Goal: Check status: Check status

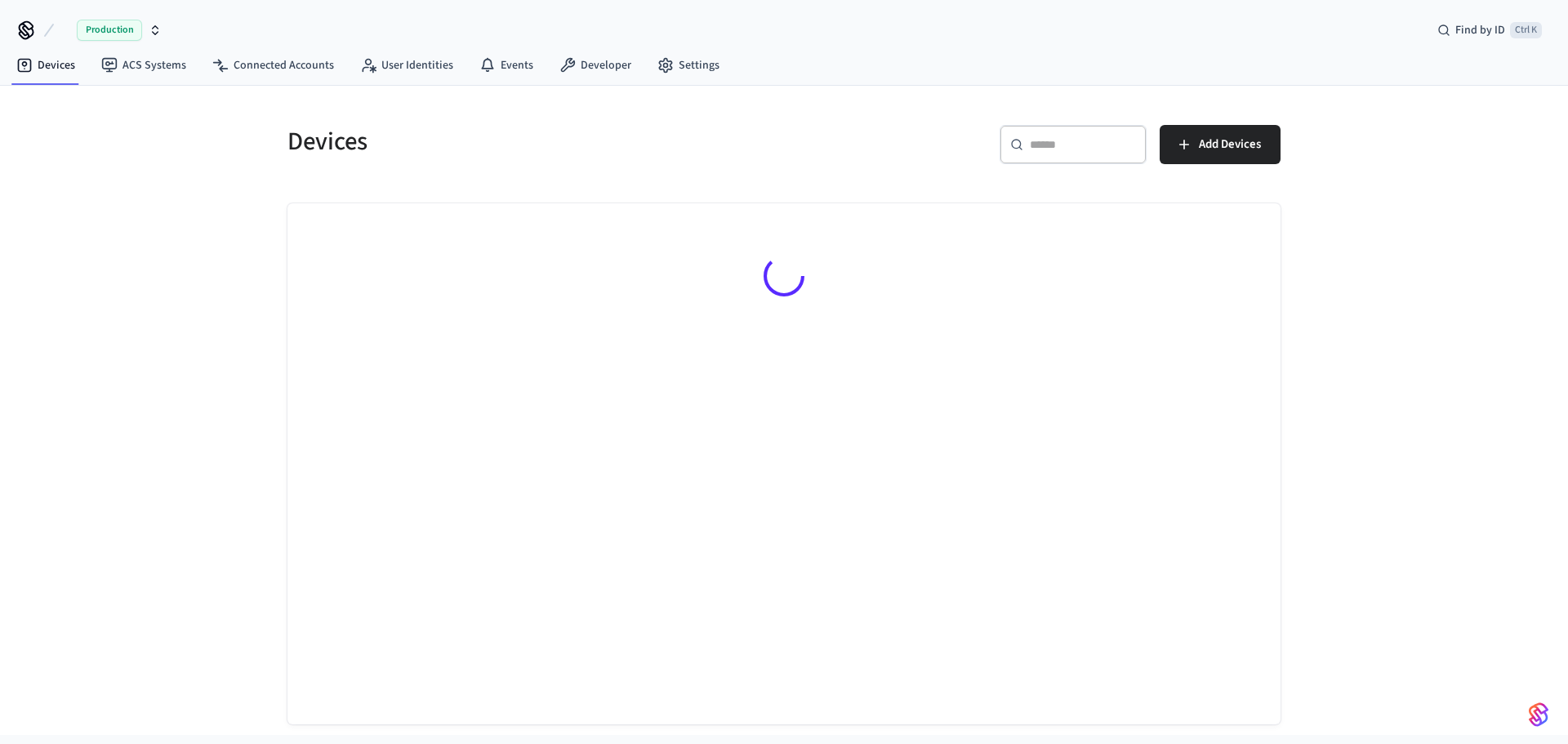
click at [1079, 139] on input "text" at bounding box center [1083, 144] width 106 height 16
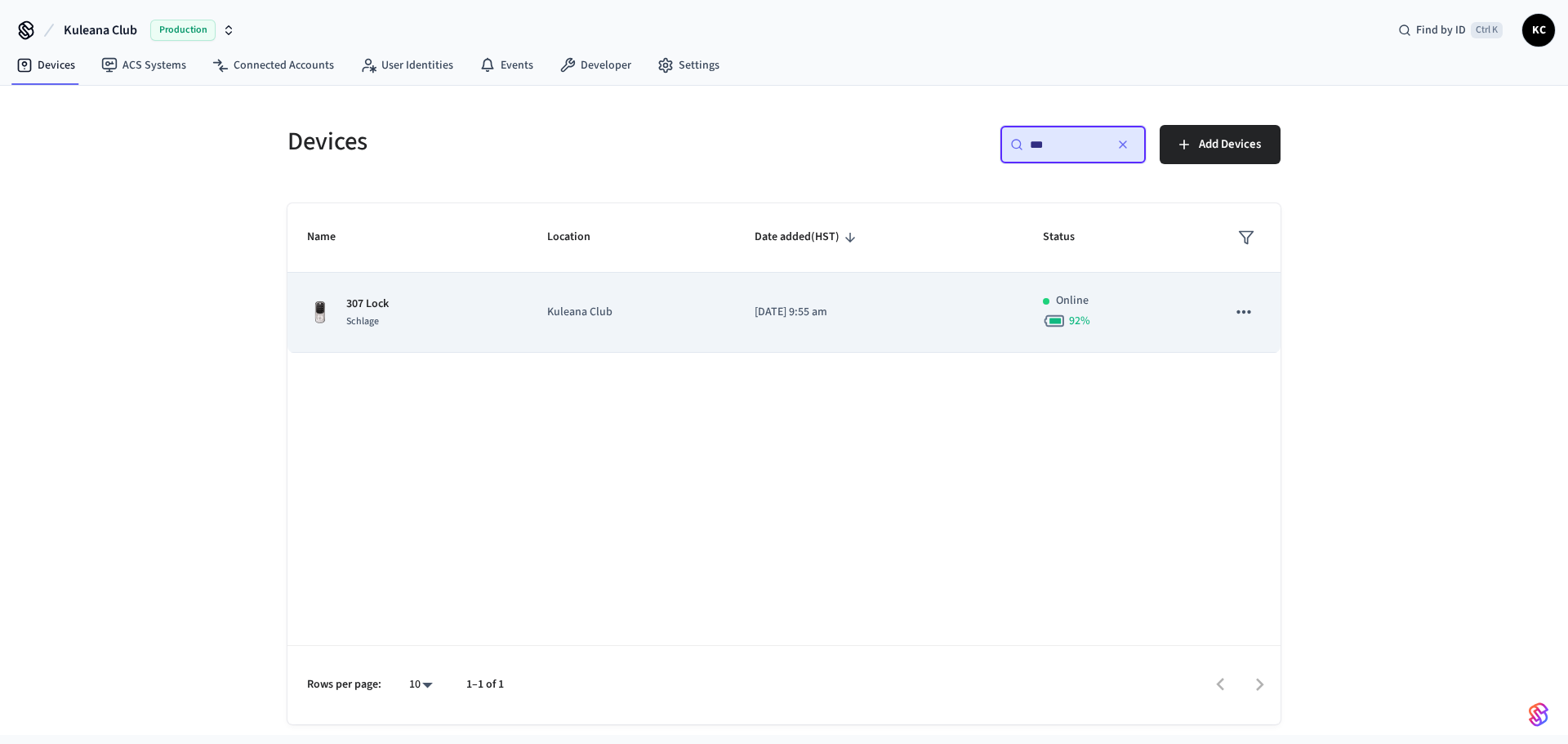
type input "***"
click at [735, 341] on td "[DATE] 9:55 am" at bounding box center [878, 313] width 288 height 80
click at [737, 330] on td "[DATE] 9:55 am" at bounding box center [878, 313] width 288 height 80
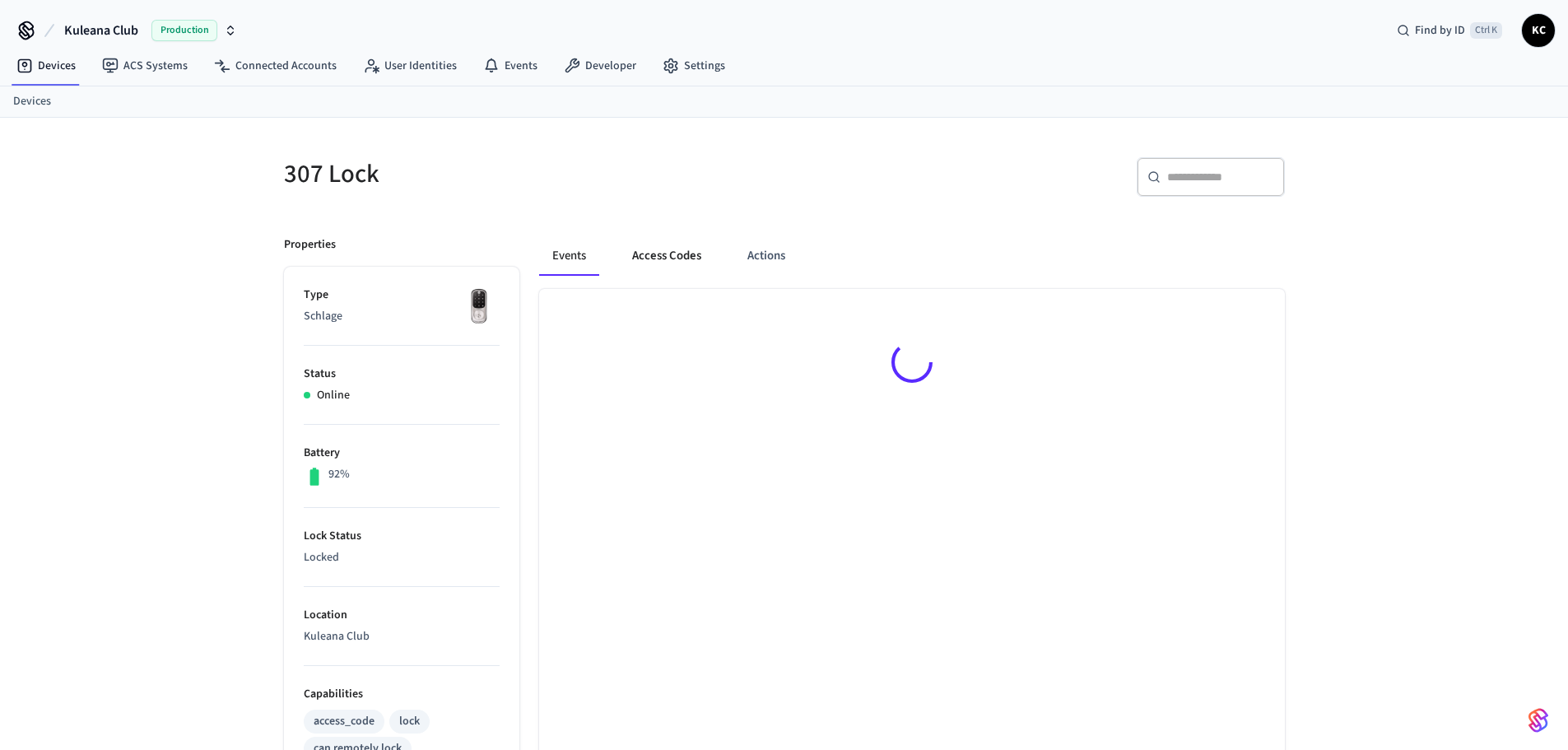
click at [661, 243] on button "Access Codes" at bounding box center [667, 256] width 96 height 39
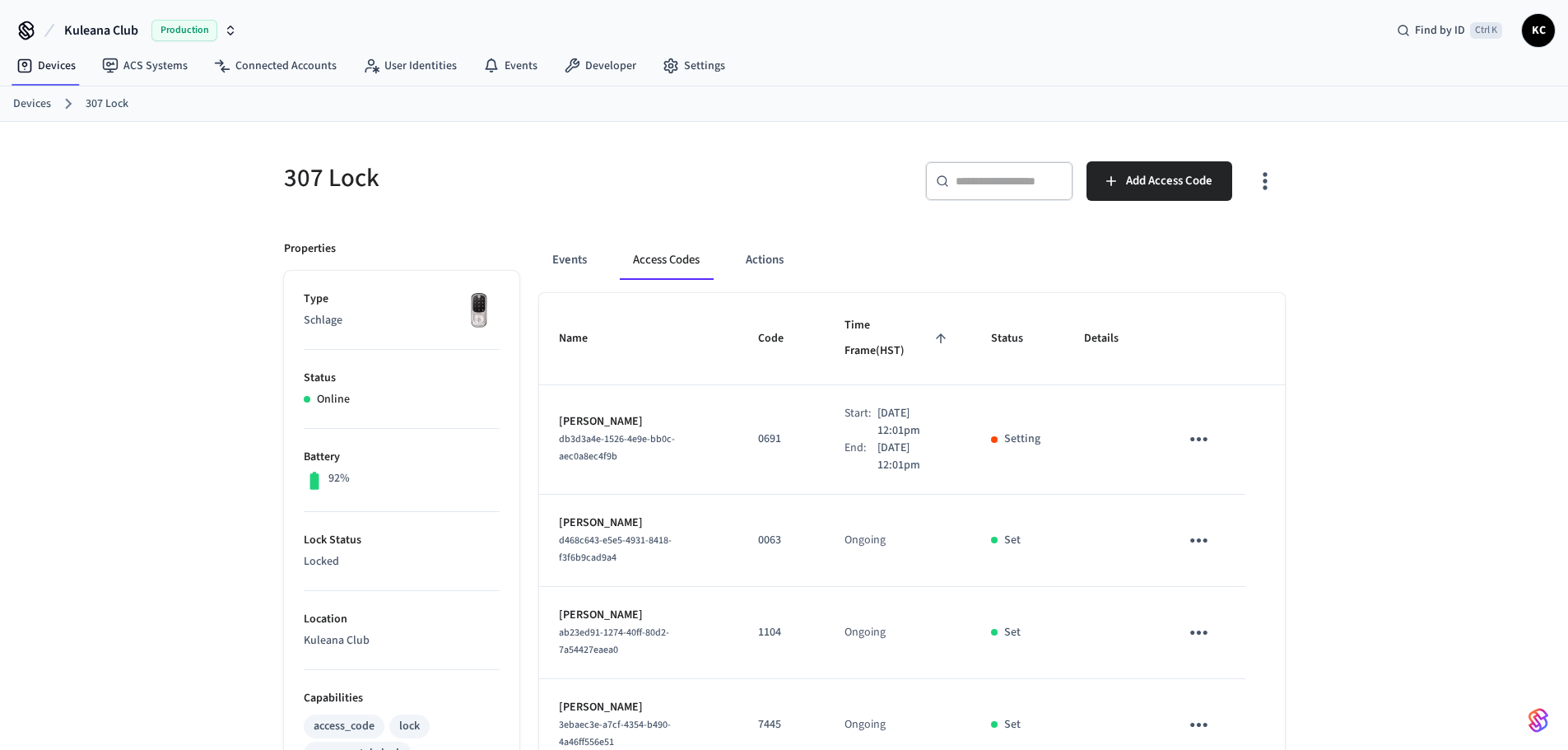
click at [1446, 380] on div "307 Lock ​ ​ Add Access Code Properties Type Schlage Status Online Battery 92% …" at bounding box center [784, 763] width 1568 height 1283
